Goal: Task Accomplishment & Management: Manage account settings

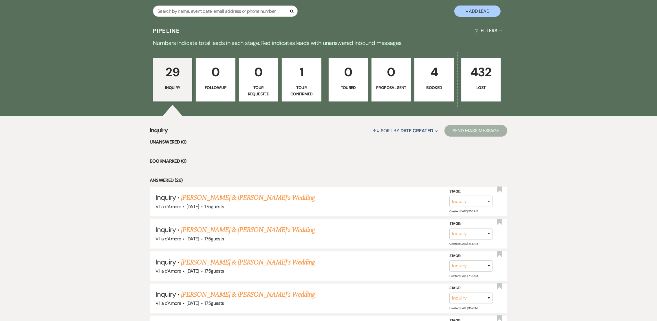
scroll to position [174, 0]
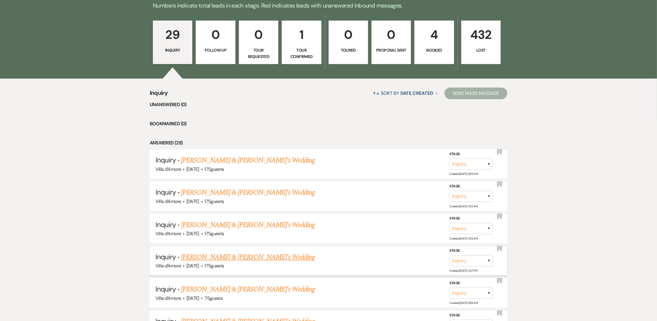
click at [236, 256] on link "[PERSON_NAME] & [PERSON_NAME]'s Wedding" at bounding box center [248, 257] width 134 height 10
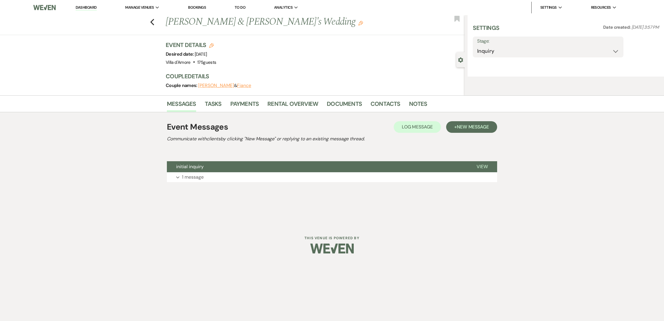
select select "2"
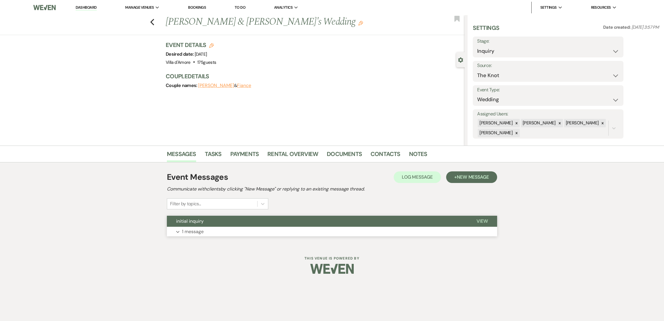
click at [188, 234] on p "1 message" at bounding box center [193, 232] width 22 height 8
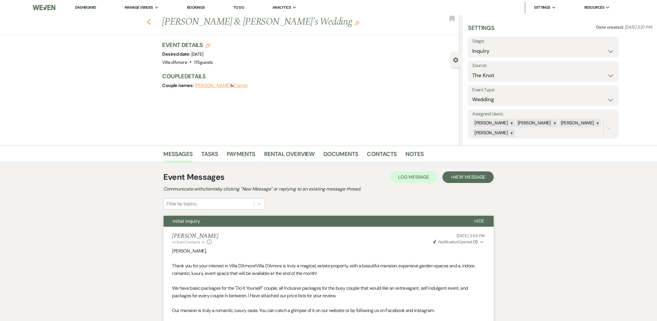
click at [151, 20] on use "button" at bounding box center [149, 22] width 4 height 6
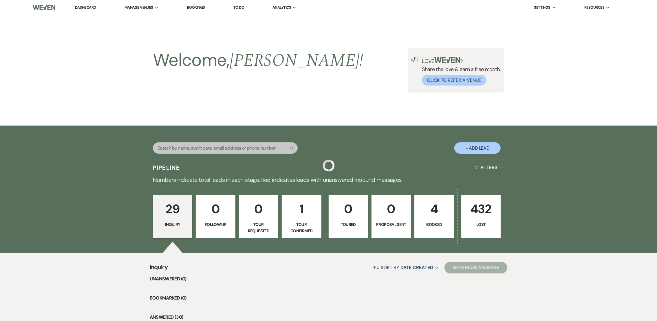
scroll to position [174, 0]
